Goal: Task Accomplishment & Management: Complete application form

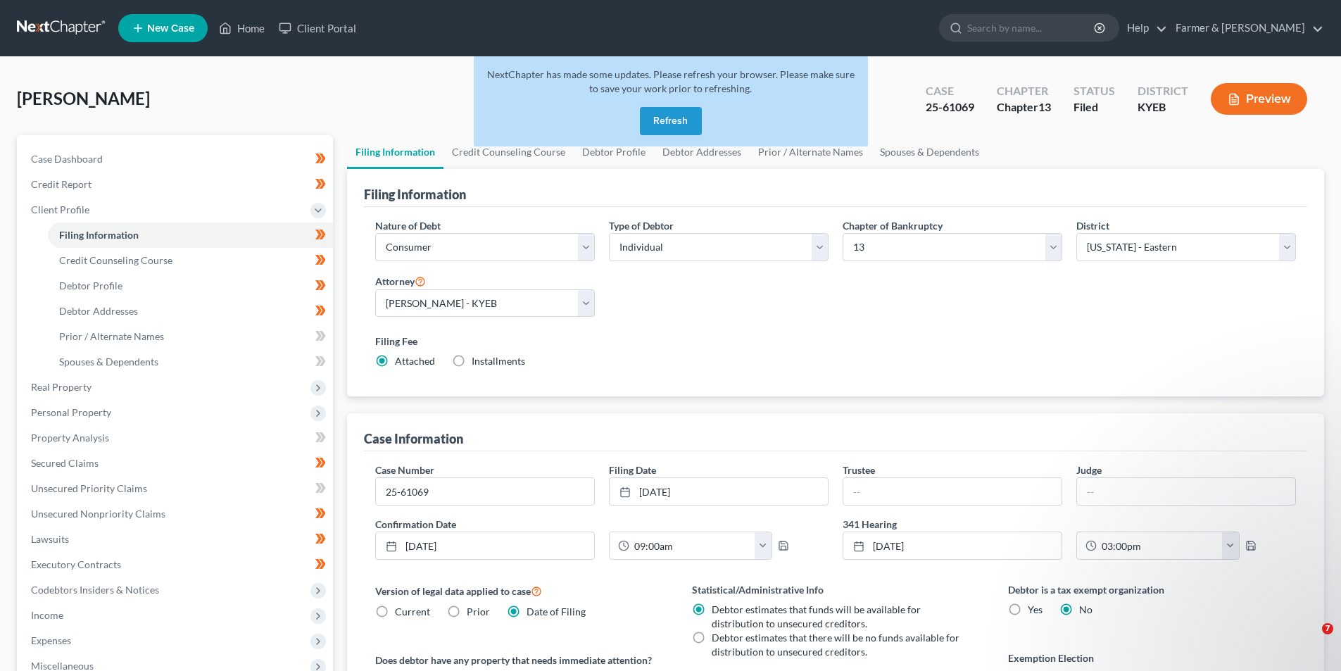
select select "1"
select select "0"
select select "3"
select select "32"
select select "1"
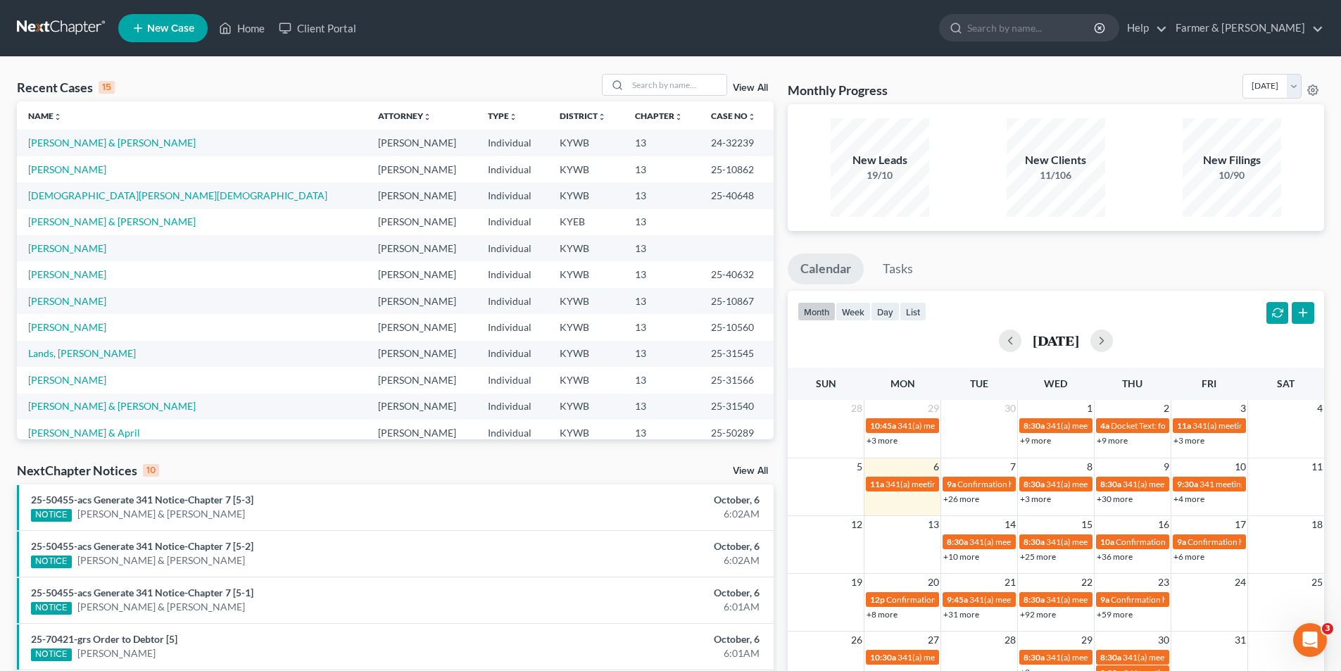
click at [61, 25] on link at bounding box center [62, 27] width 90 height 25
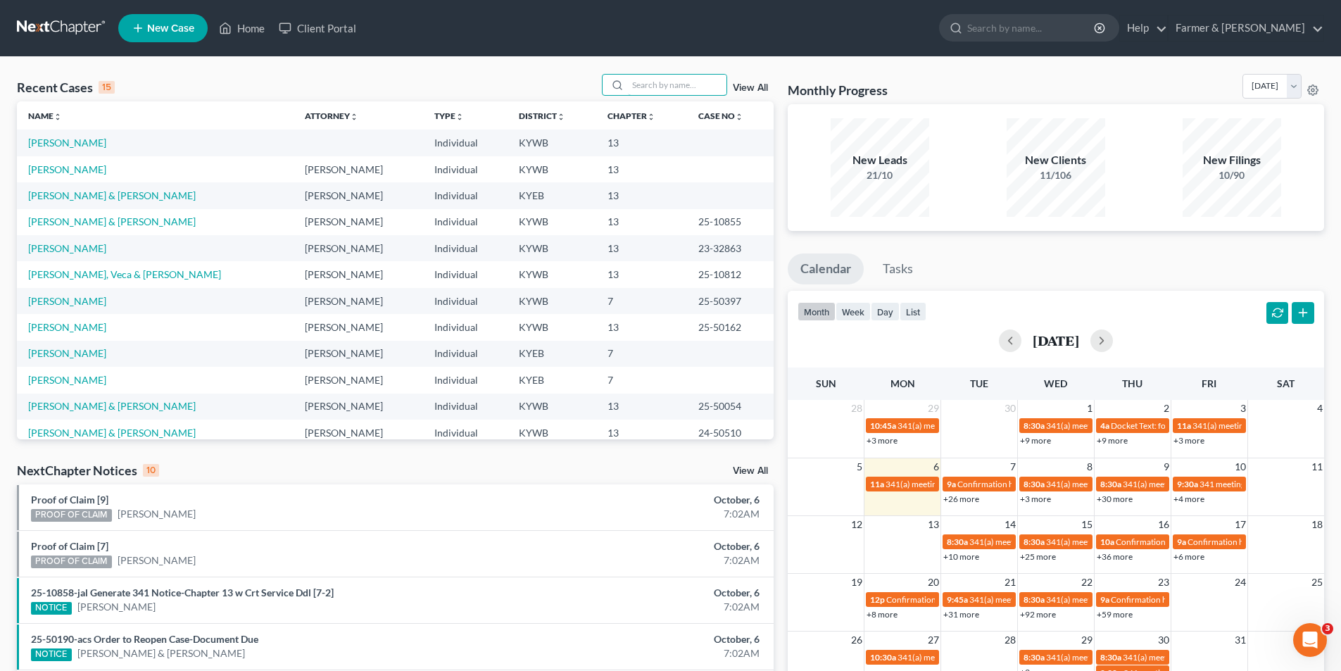
click at [696, 90] on input "search" at bounding box center [677, 85] width 99 height 20
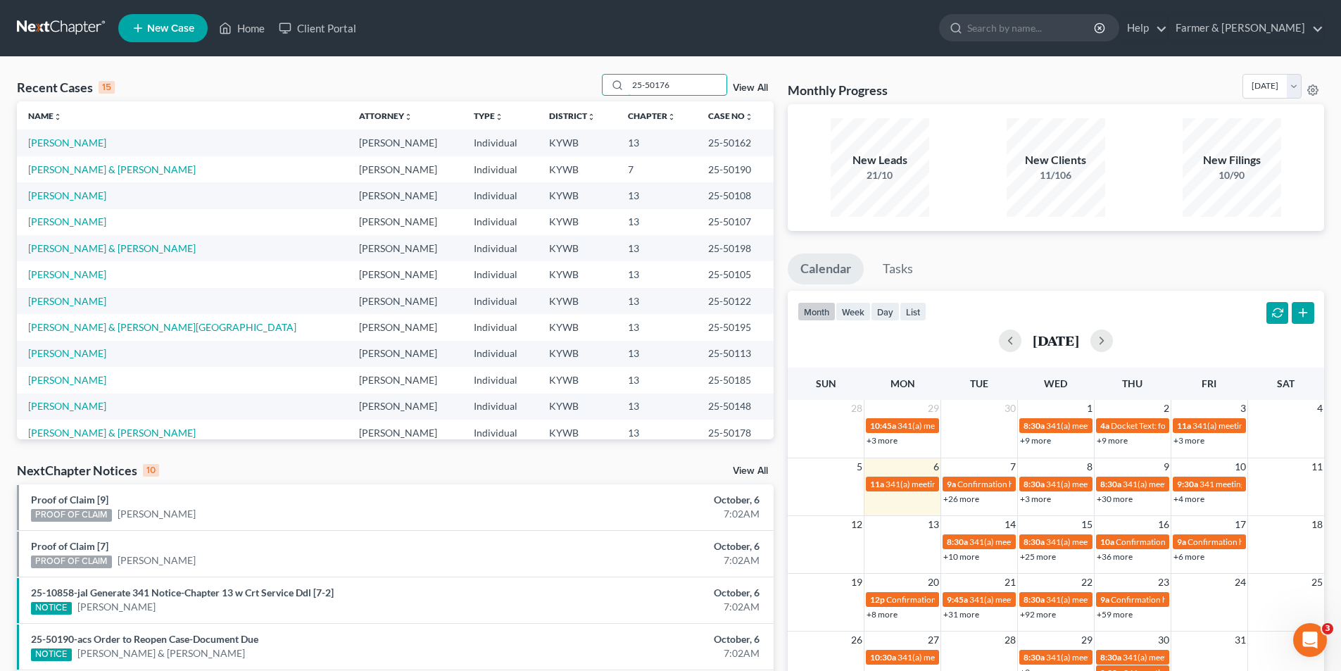
type input "25-50176"
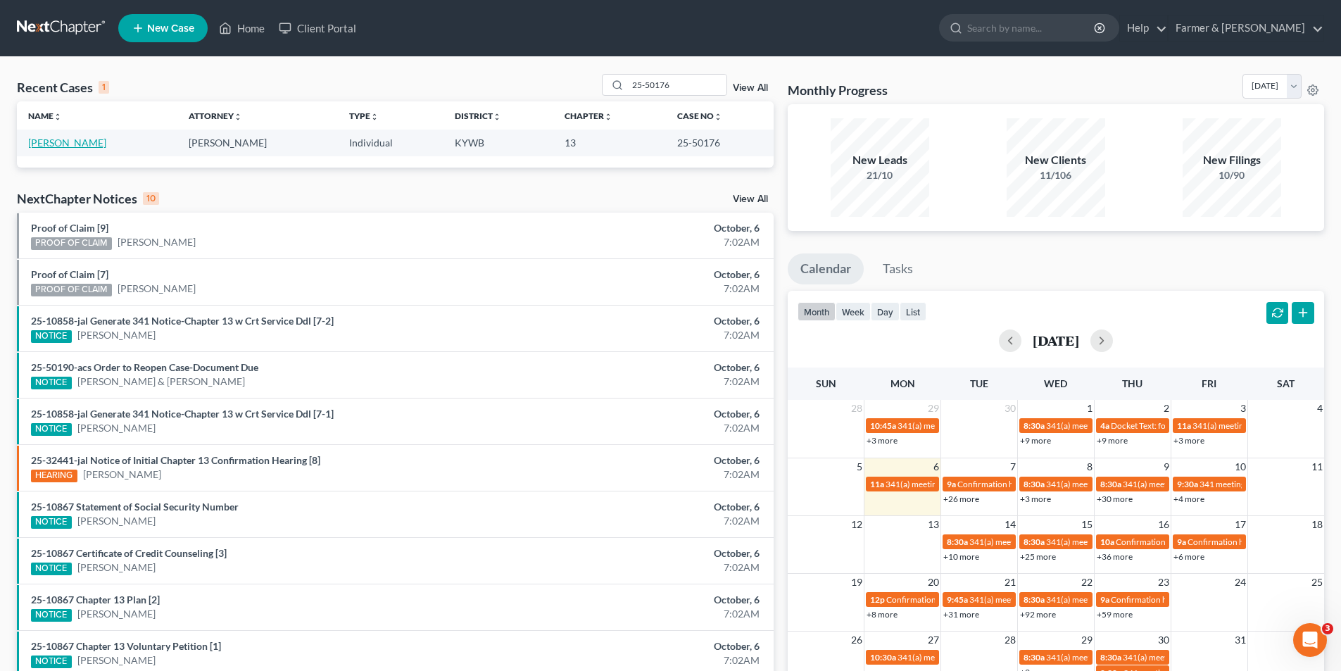
click at [70, 146] on link "McNeil, Heather" at bounding box center [67, 143] width 78 height 12
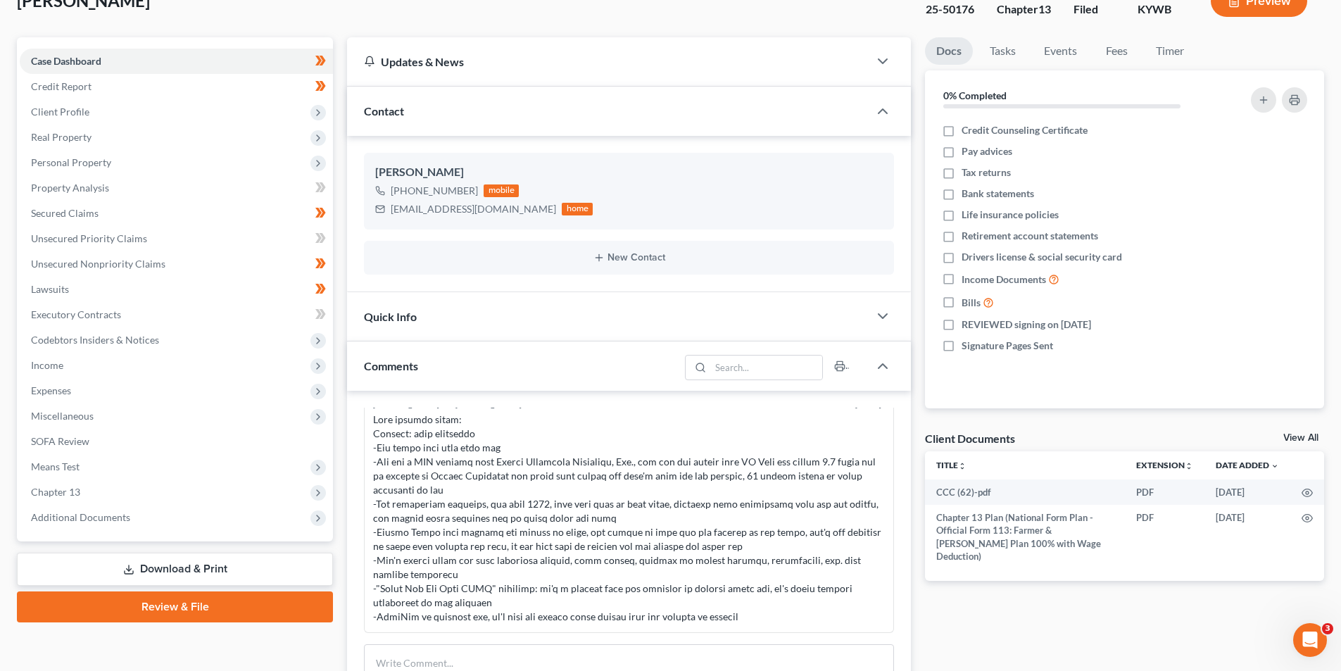
scroll to position [141, 0]
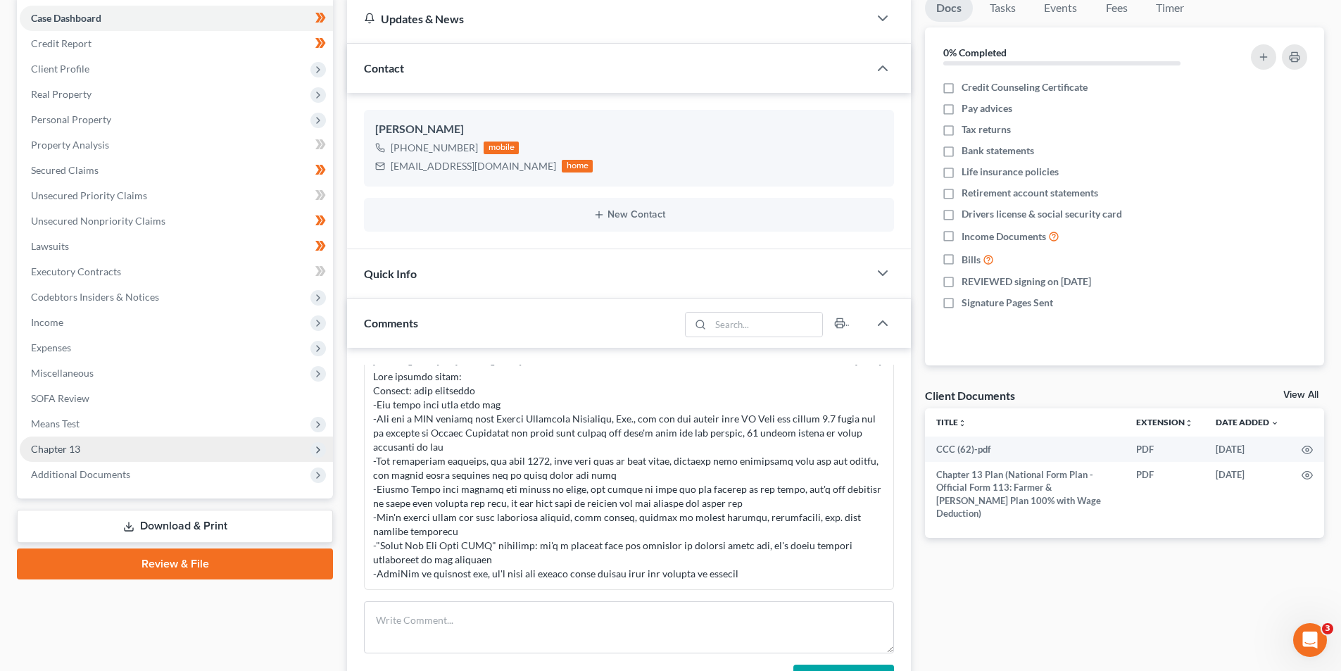
click at [102, 449] on span "Chapter 13" at bounding box center [176, 449] width 313 height 25
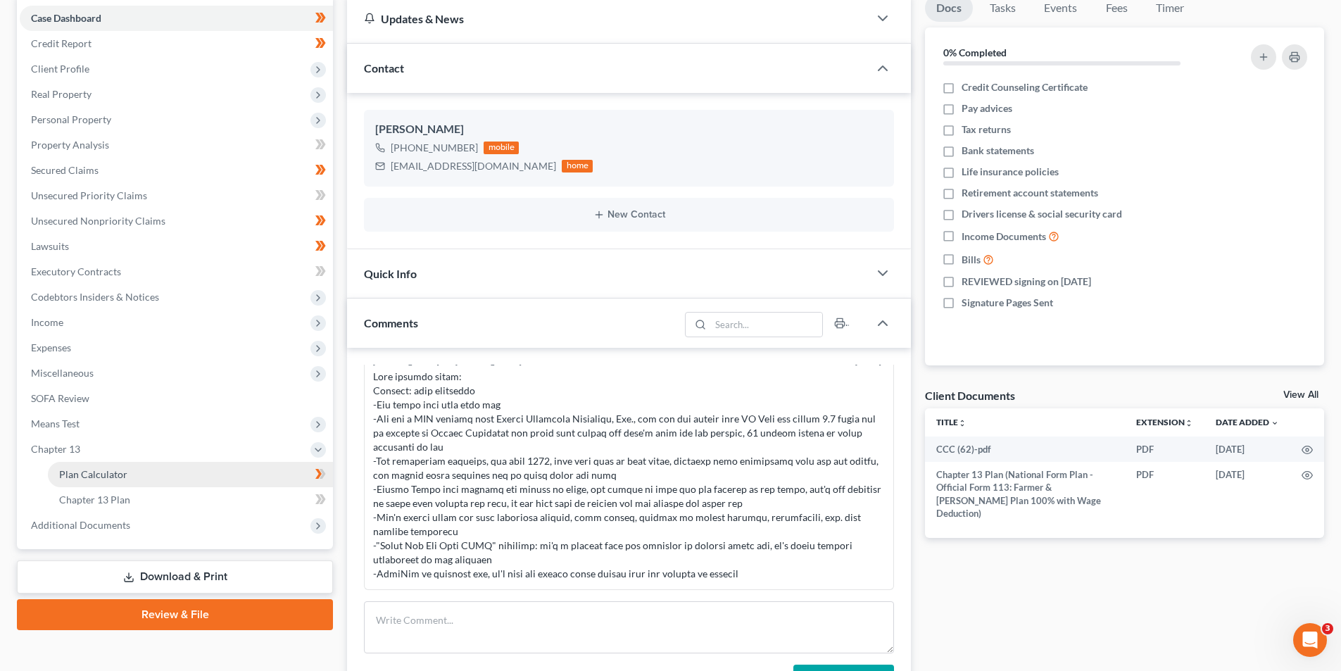
click at [117, 470] on span "Plan Calculator" at bounding box center [93, 474] width 68 height 12
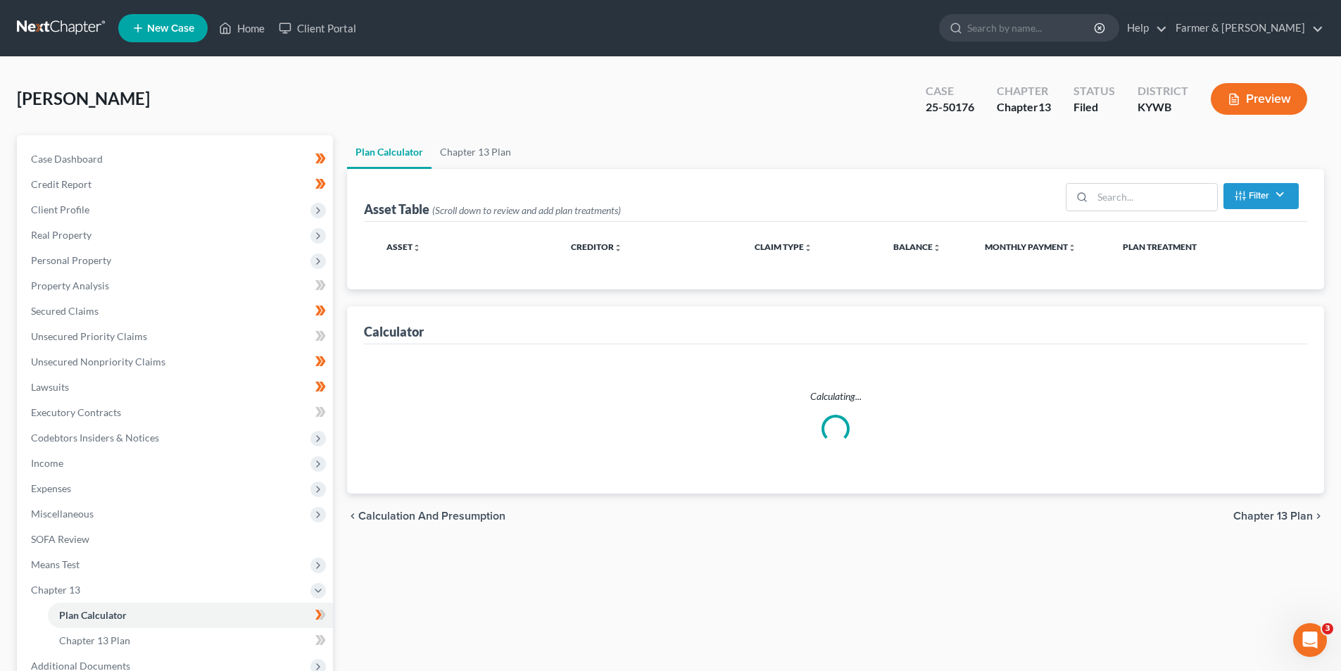
select select "59"
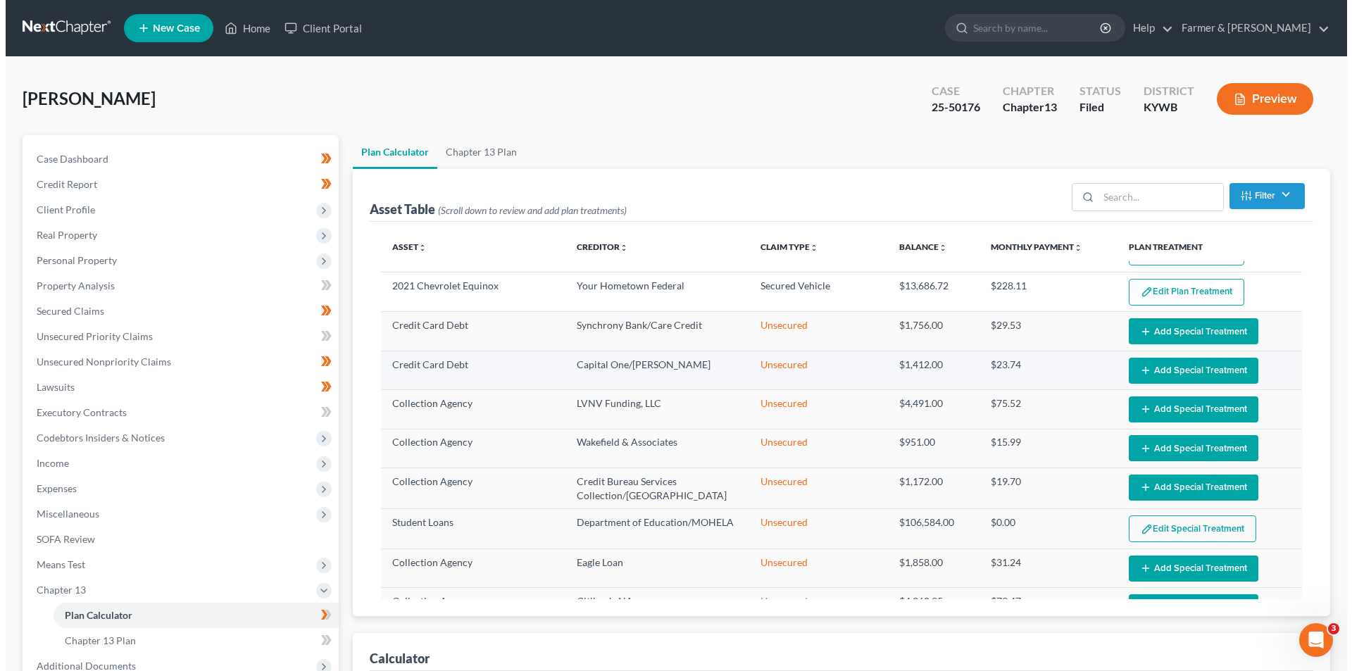
scroll to position [217, 0]
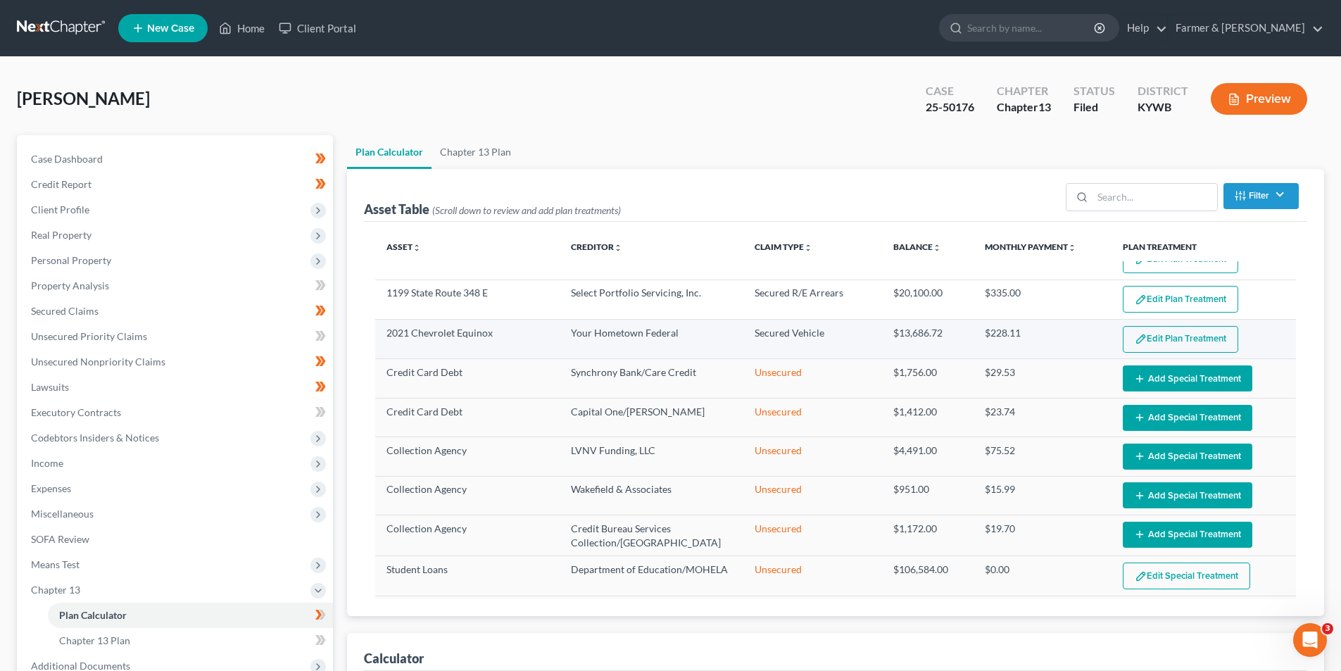
click at [1141, 334] on button "Edit Plan Treatment" at bounding box center [1180, 339] width 115 height 27
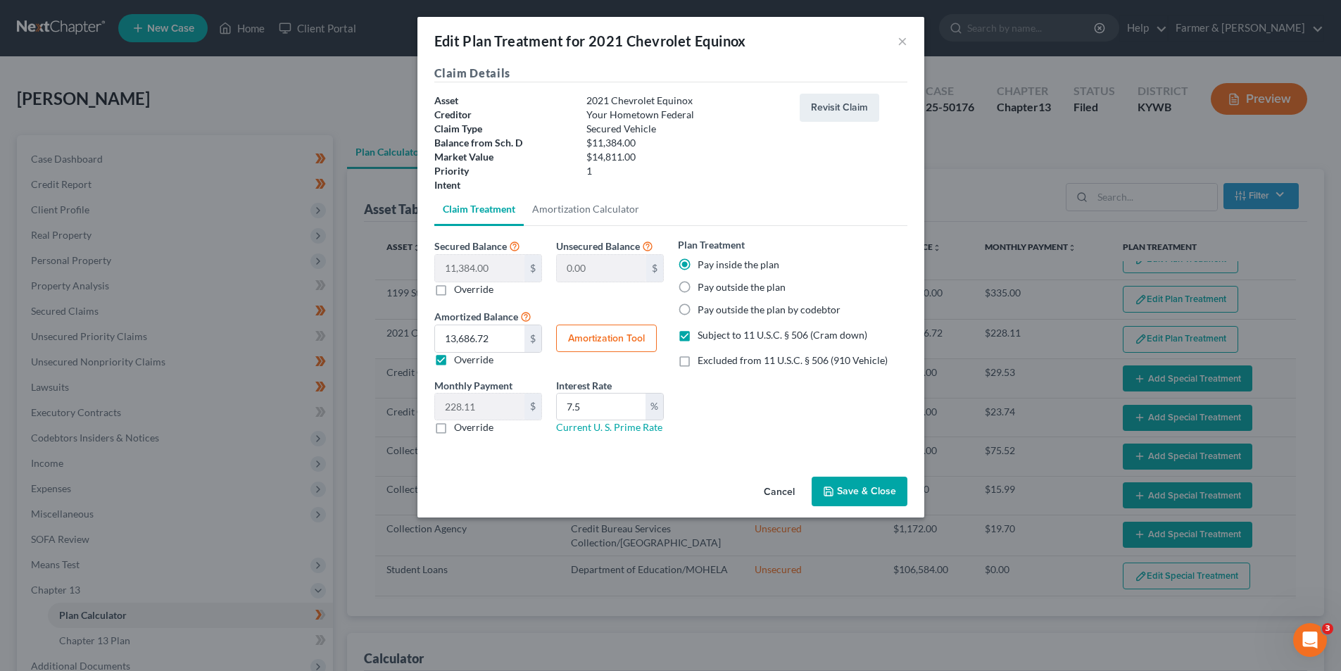
scroll to position [203, 0]
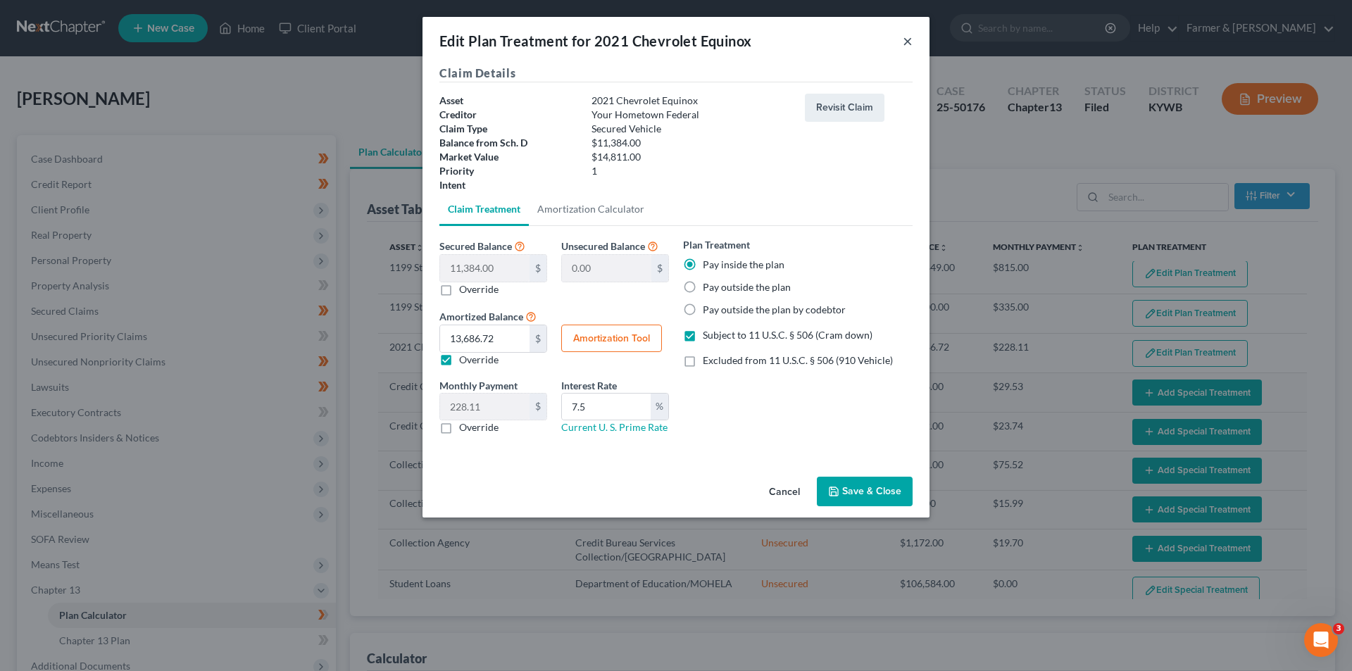
click at [909, 44] on button "×" at bounding box center [908, 40] width 10 height 17
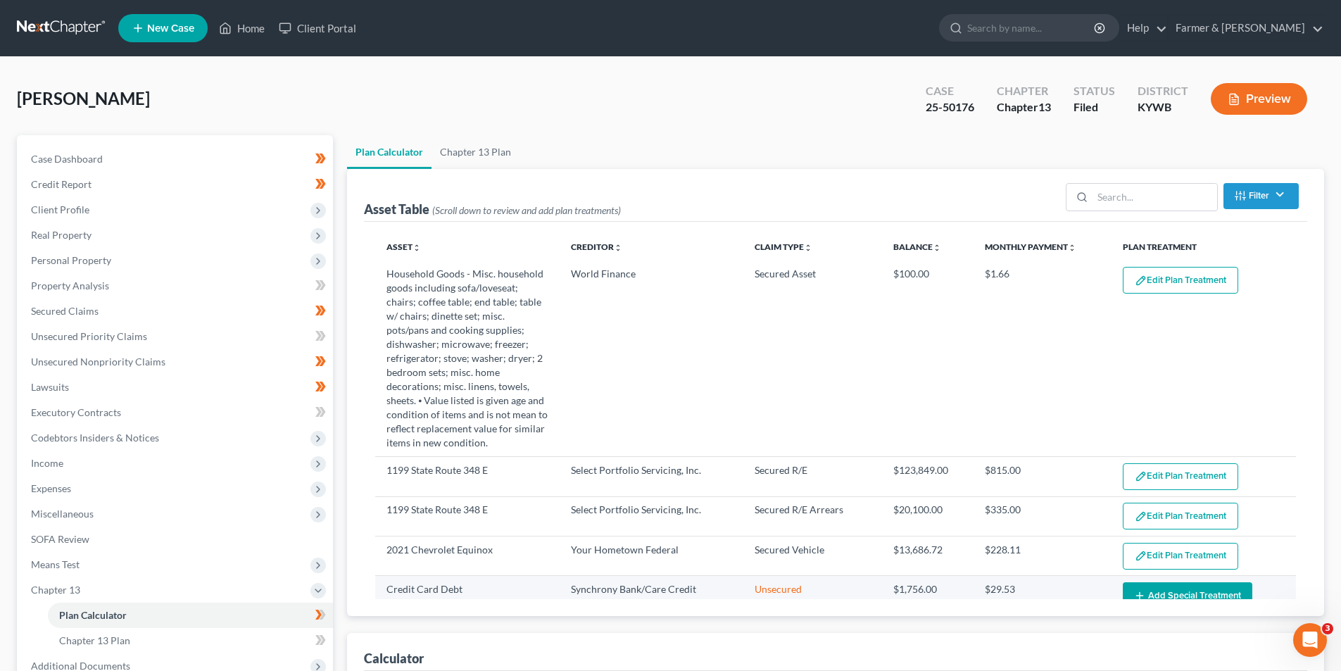
scroll to position [70, 0]
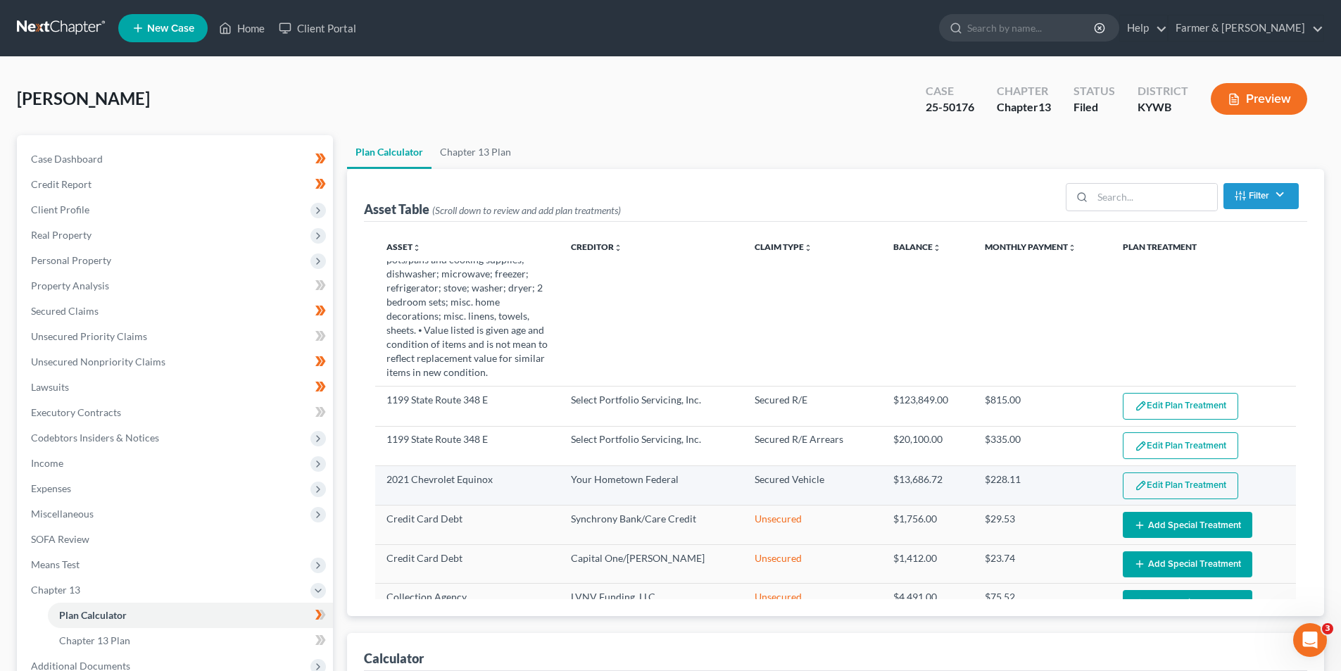
click at [1172, 487] on button "Edit Plan Treatment" at bounding box center [1180, 486] width 115 height 27
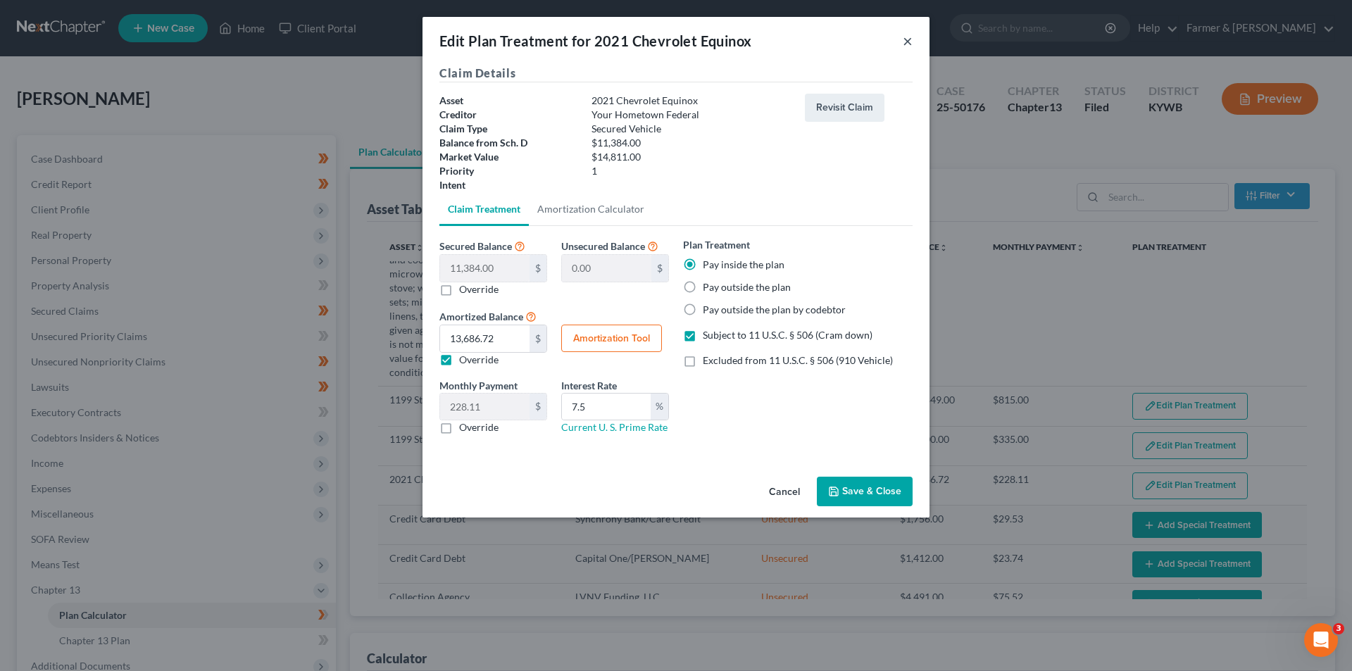
drag, startPoint x: 908, startPoint y: 44, endPoint x: 905, endPoint y: 61, distance: 18.0
click at [906, 44] on button "×" at bounding box center [908, 40] width 10 height 17
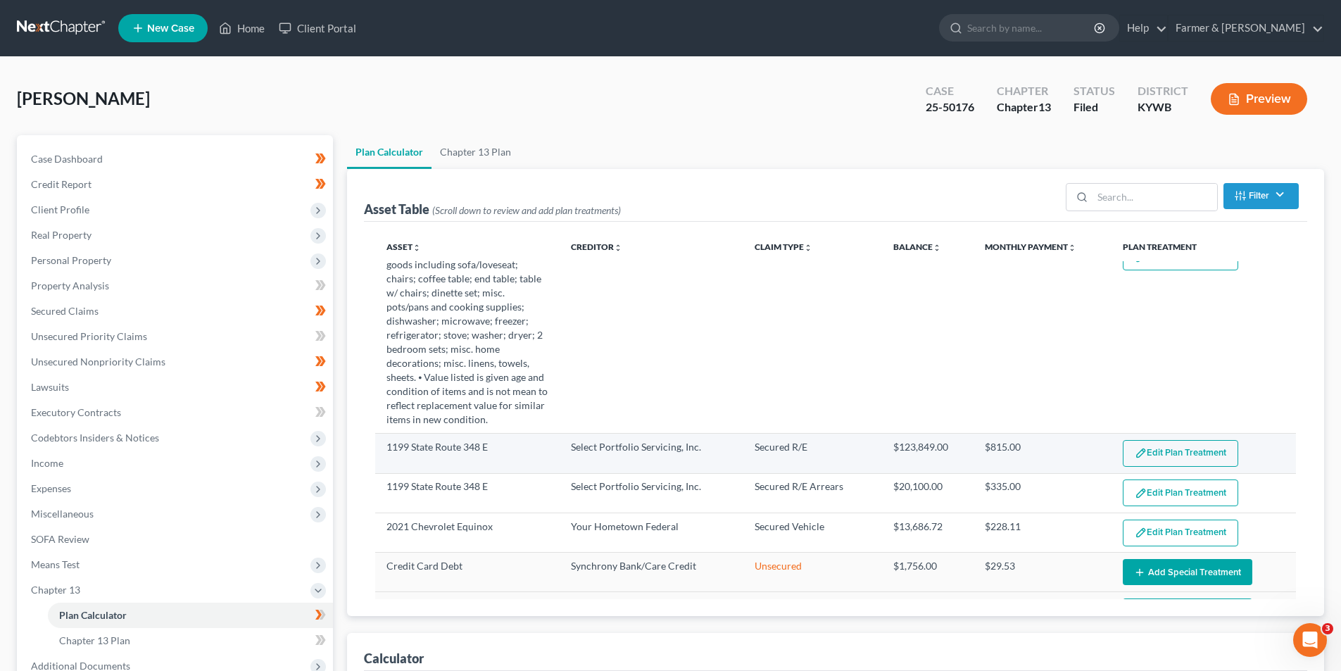
scroll to position [0, 0]
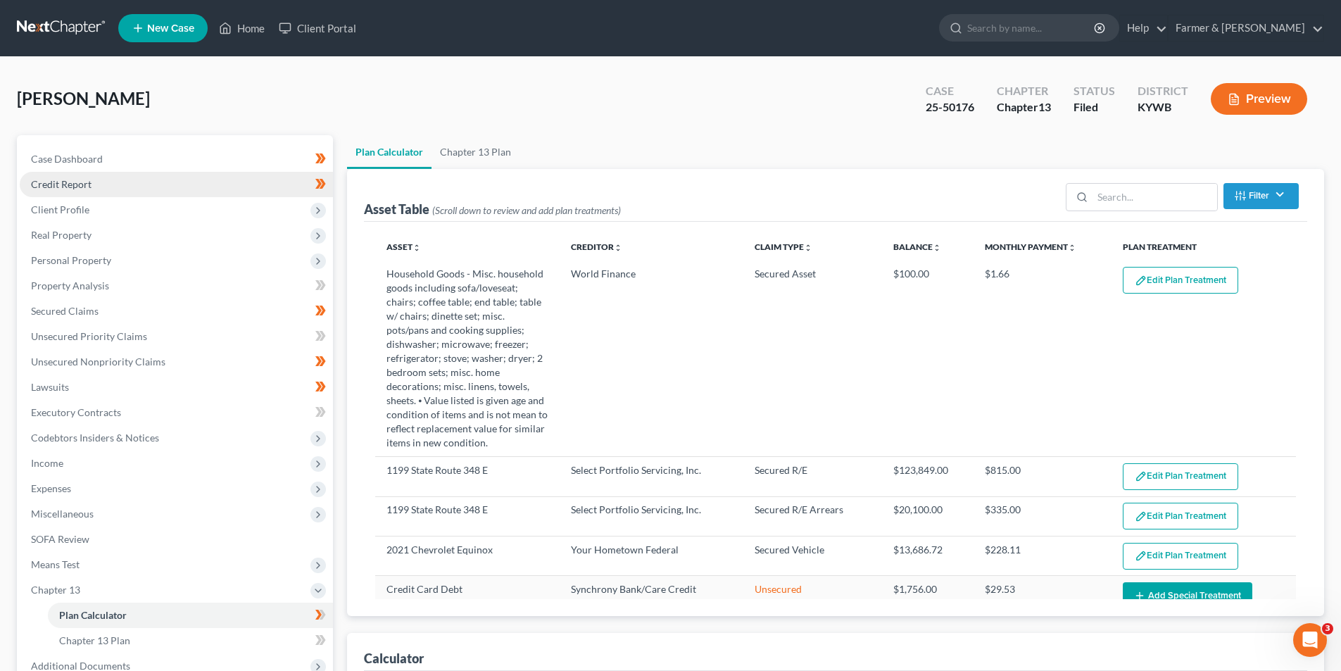
click at [101, 175] on link "Credit Report" at bounding box center [176, 184] width 313 height 25
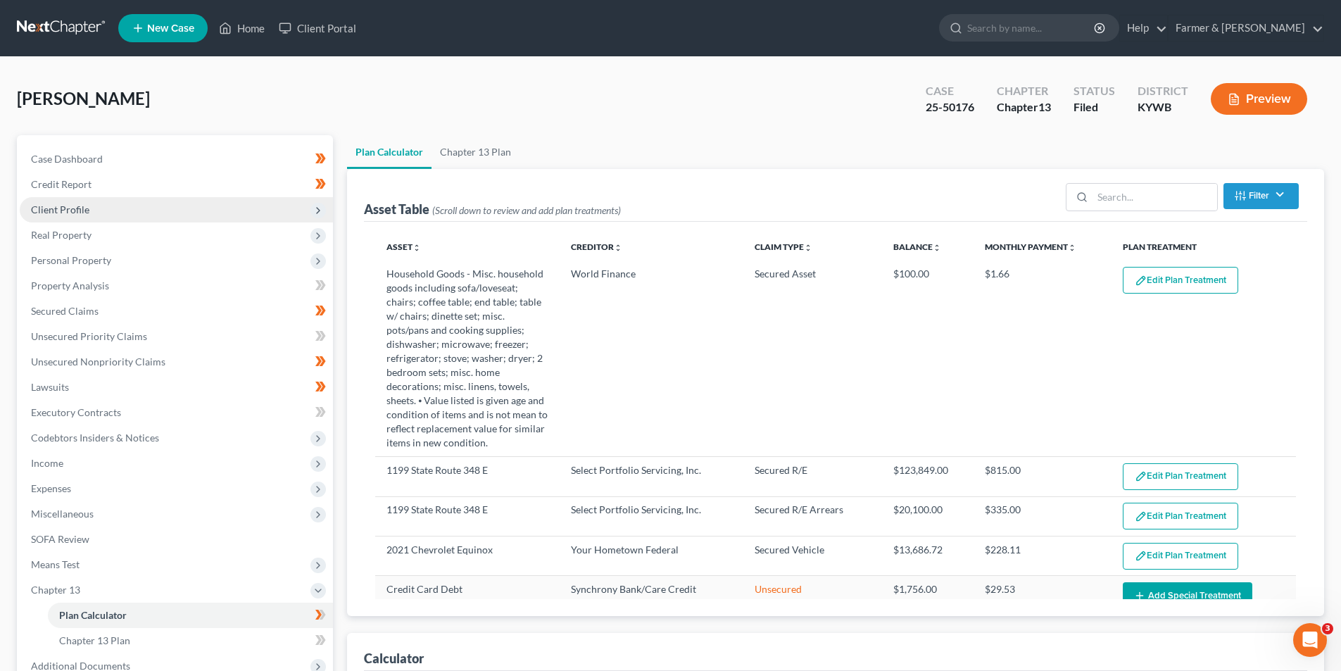
click at [86, 209] on span "Client Profile" at bounding box center [60, 210] width 58 height 12
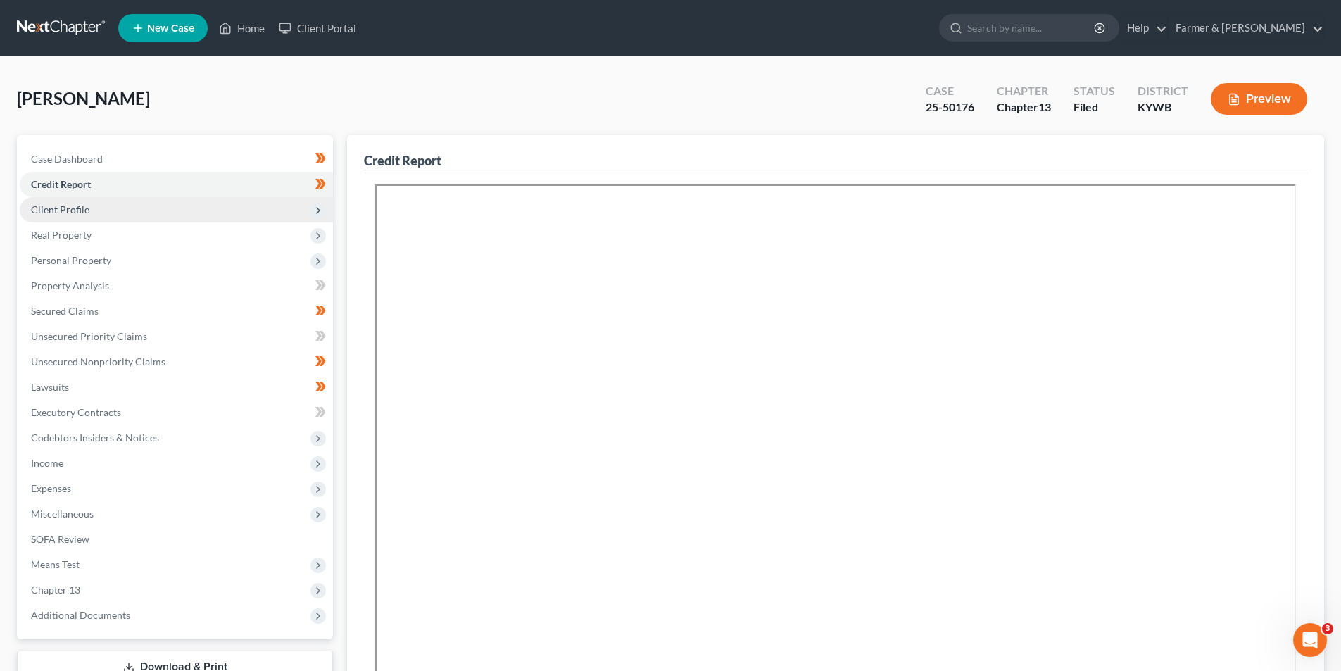
click at [107, 204] on span "Client Profile" at bounding box center [176, 209] width 313 height 25
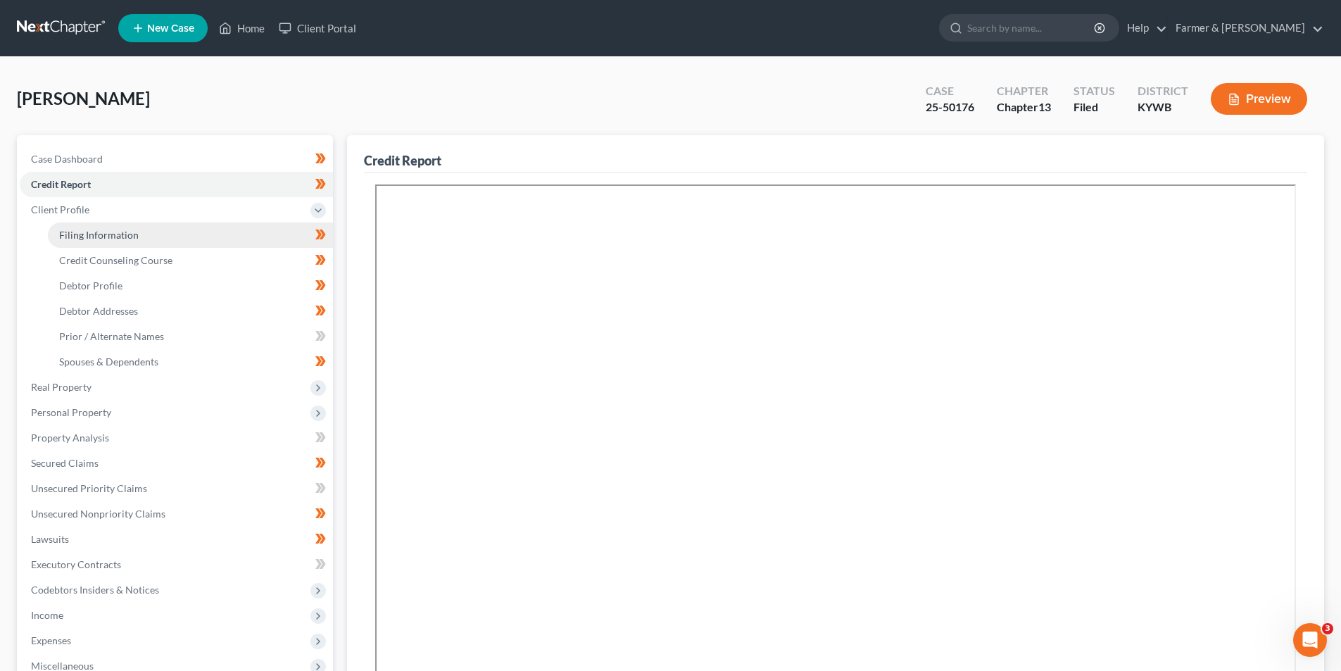
click at [128, 231] on span "Filing Information" at bounding box center [99, 235] width 80 height 12
select select "1"
select select "0"
select select "3"
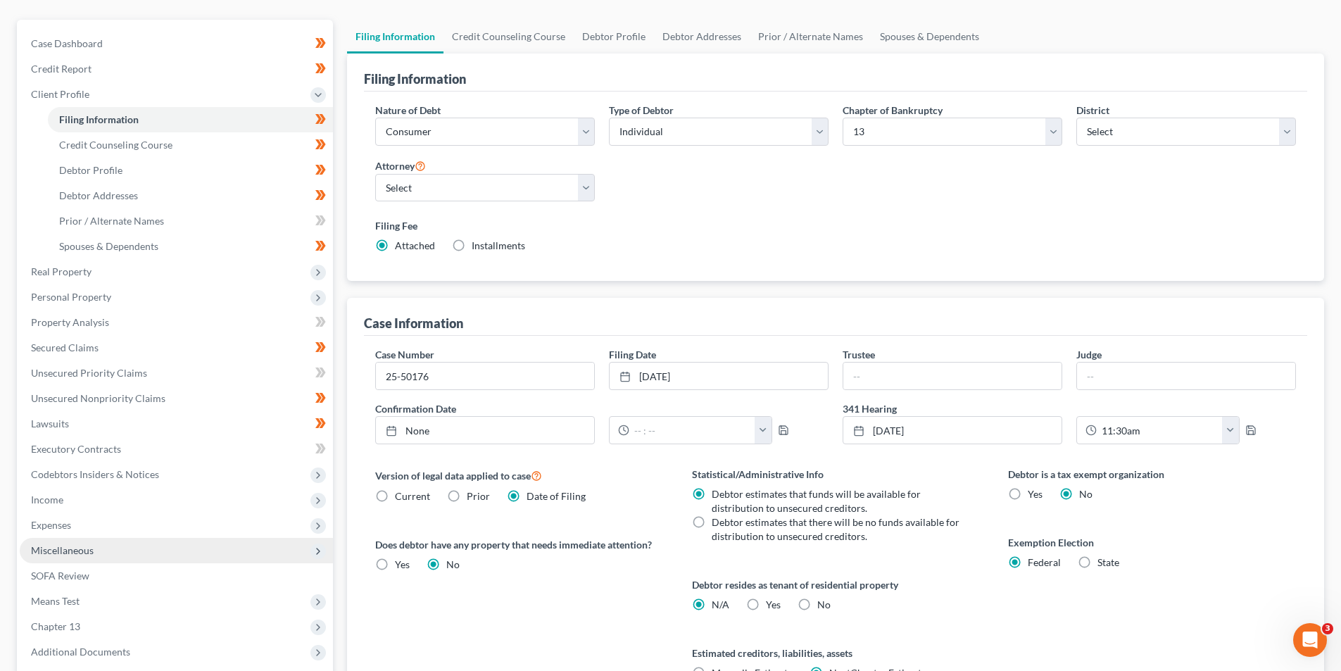
scroll to position [141, 0]
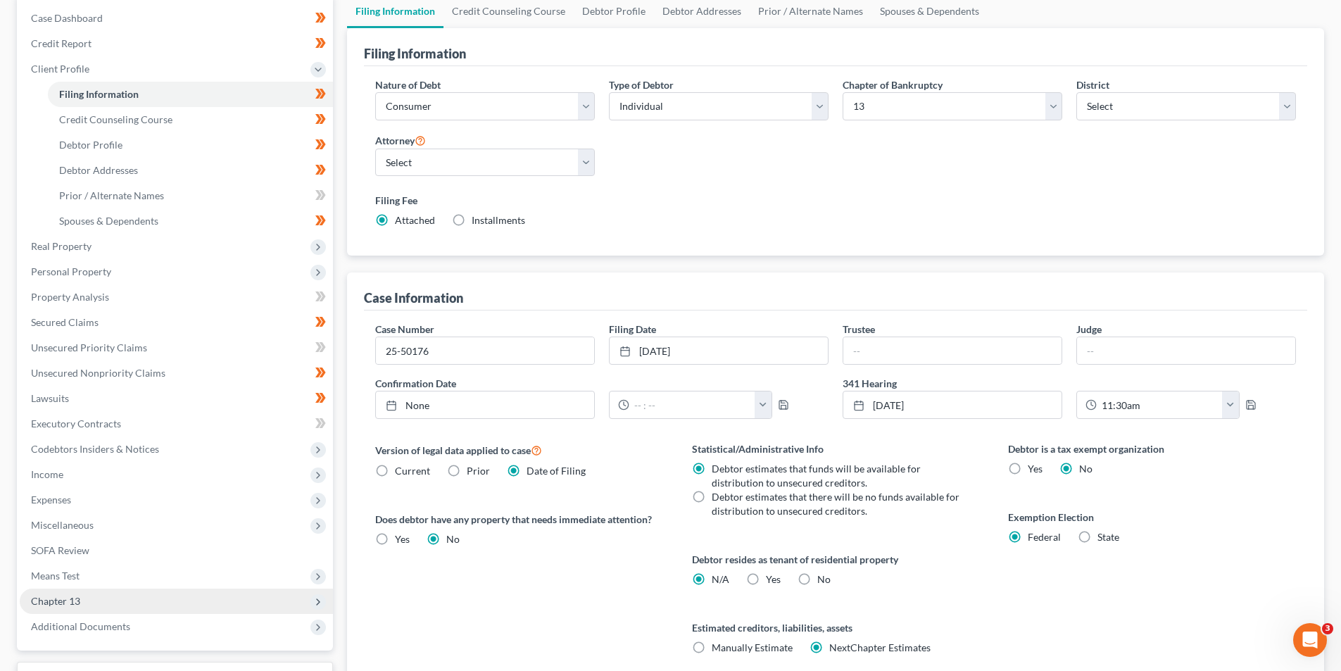
click at [91, 599] on span "Chapter 13" at bounding box center [176, 601] width 313 height 25
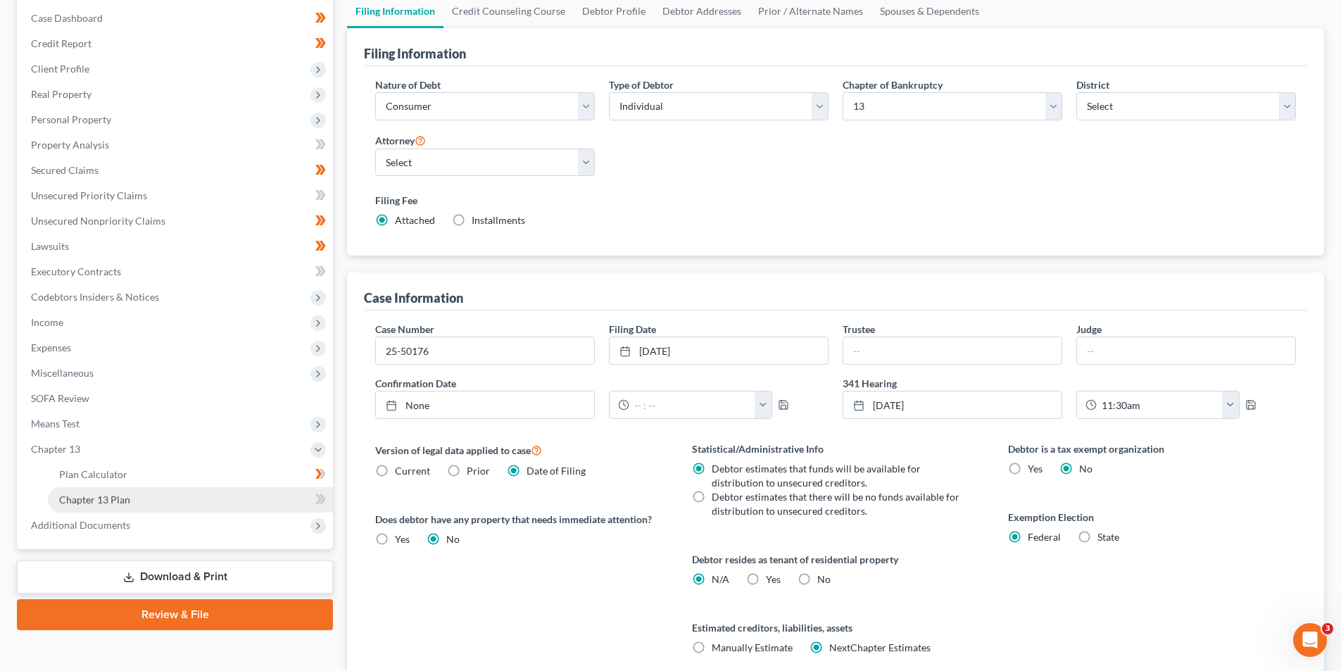
click at [144, 506] on link "Chapter 13 Plan" at bounding box center [190, 499] width 285 height 25
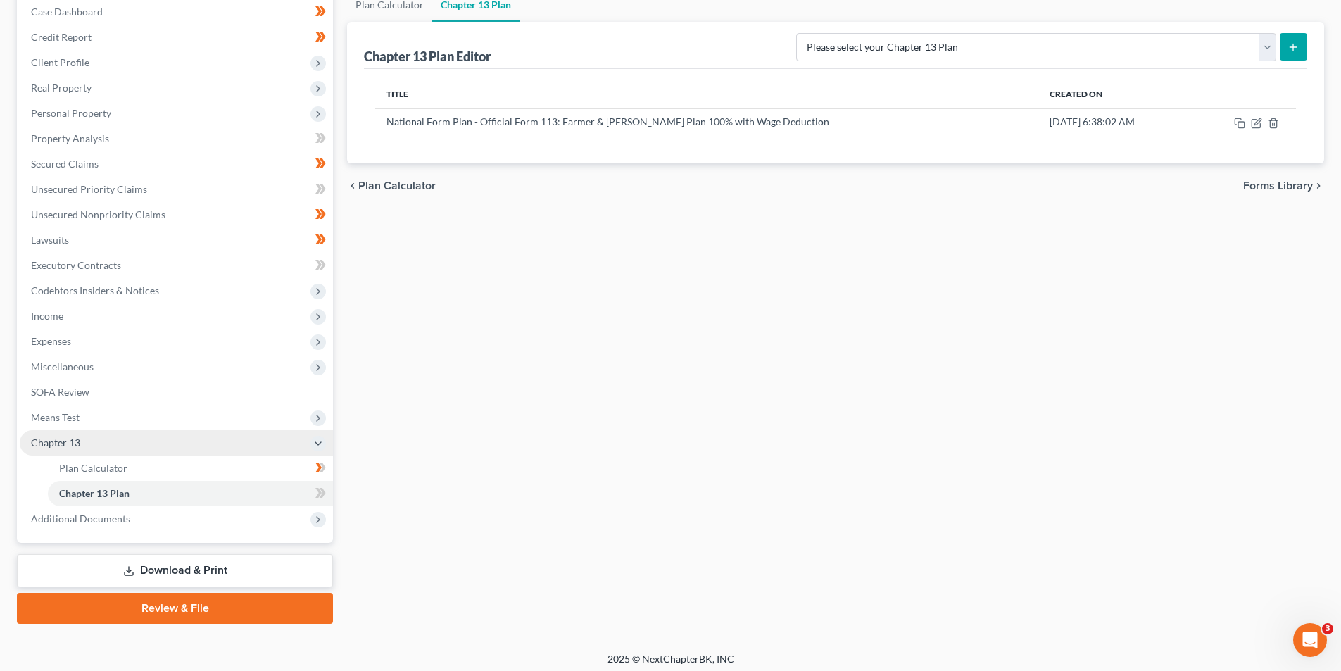
scroll to position [154, 0]
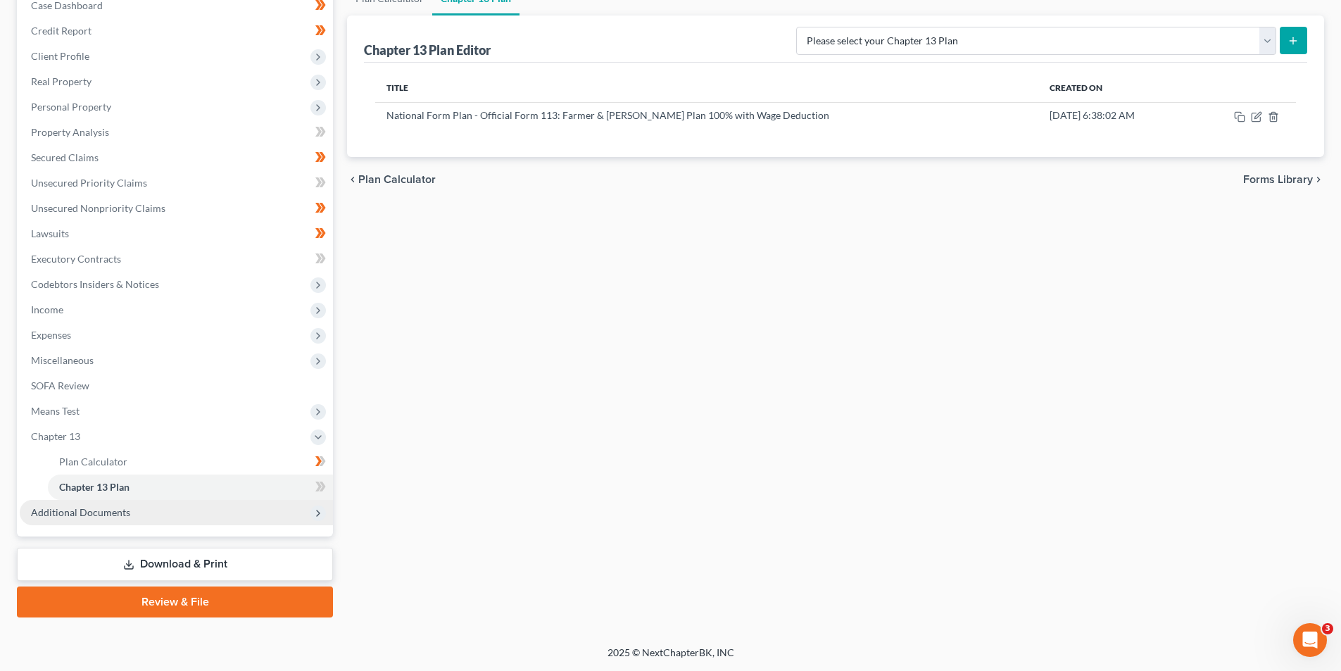
click at [123, 519] on span "Additional Documents" at bounding box center [176, 512] width 313 height 25
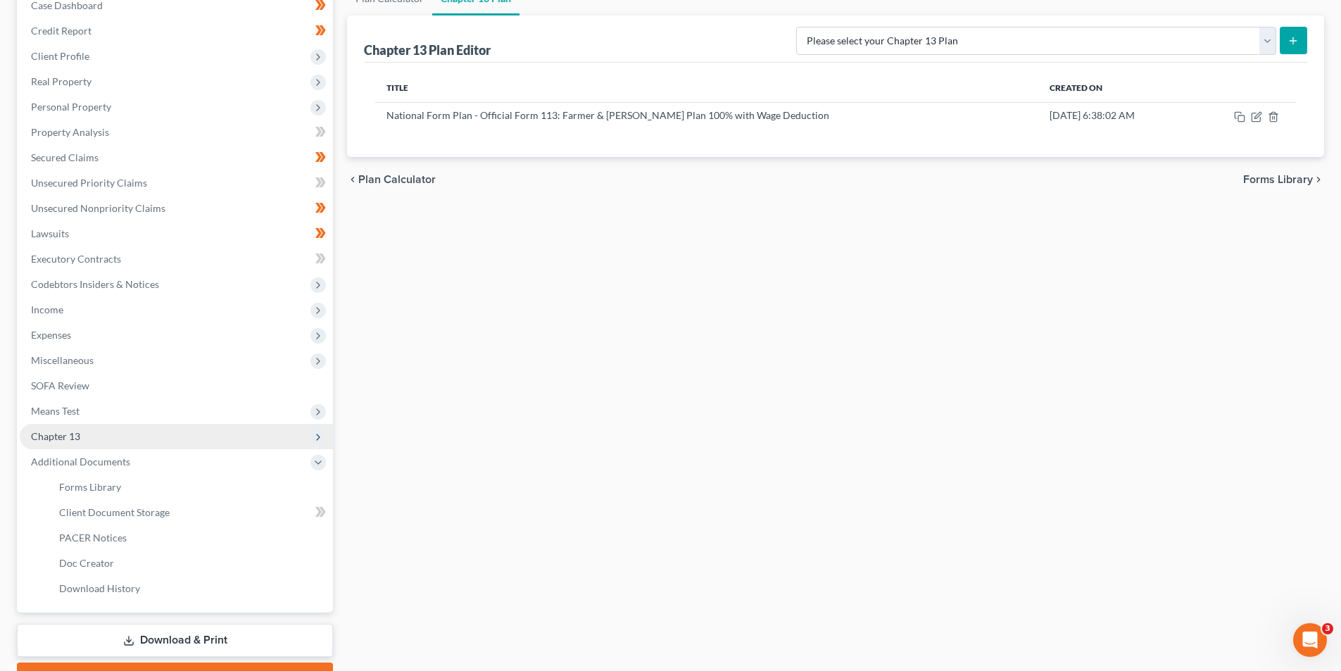
click at [102, 432] on span "Chapter 13" at bounding box center [176, 436] width 313 height 25
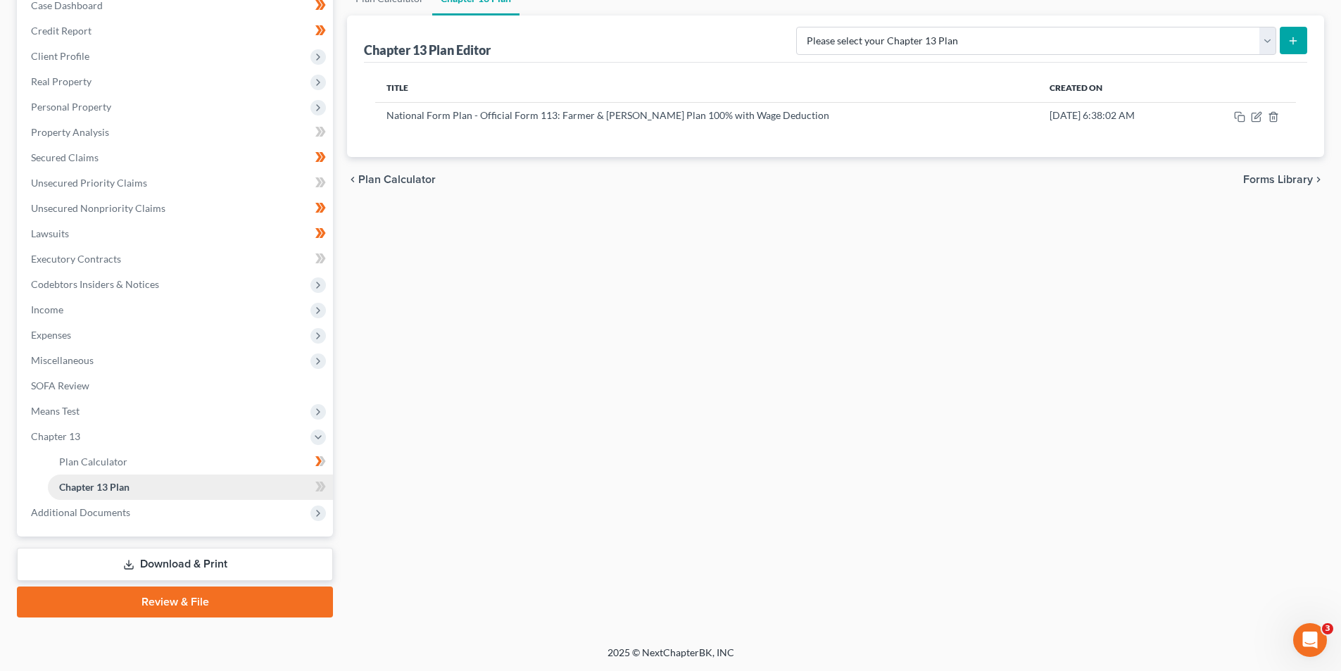
click at [124, 482] on span "Chapter 13 Plan" at bounding box center [94, 487] width 70 height 12
